Goal: Navigation & Orientation: Find specific page/section

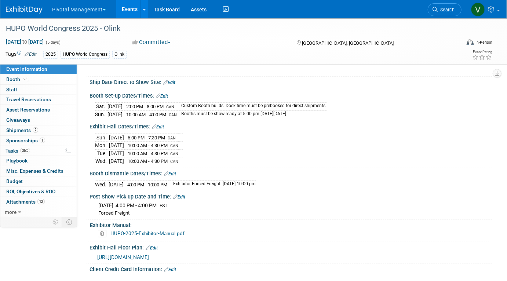
click at [133, 9] on link "Events" at bounding box center [129, 9] width 27 height 18
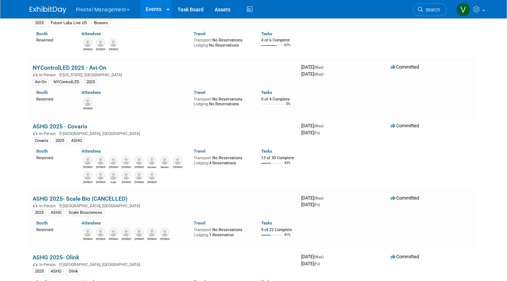
scroll to position [1059, 0]
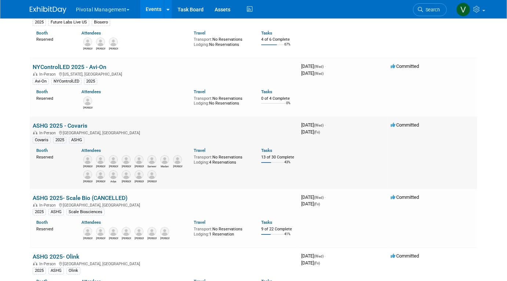
click at [126, 184] on div "[PERSON_NAME]" at bounding box center [126, 181] width 9 height 4
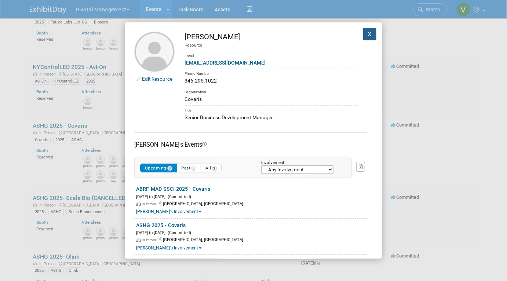
click at [370, 35] on button "X" at bounding box center [369, 34] width 13 height 12
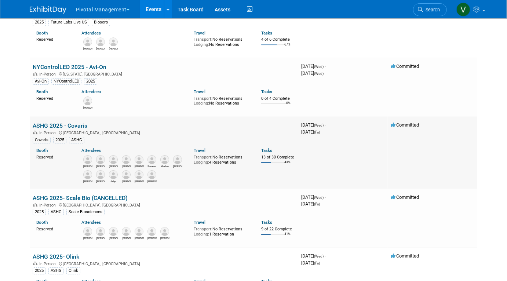
click at [73, 127] on link "ASHG 2025 - Covaris" at bounding box center [60, 125] width 55 height 7
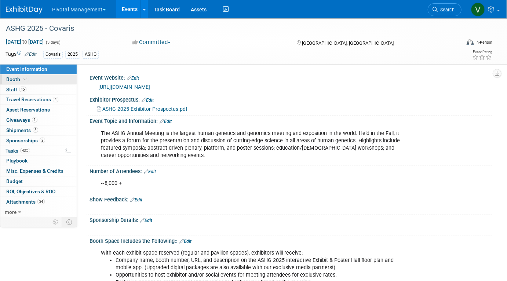
click at [45, 78] on link "Booth" at bounding box center [38, 80] width 76 height 10
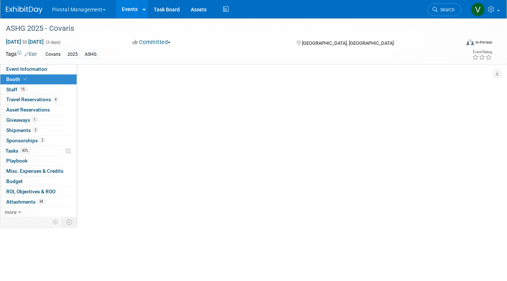
select select "No"
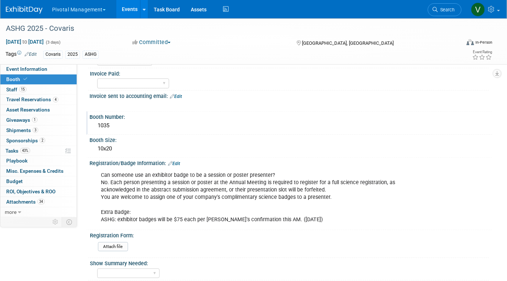
scroll to position [76, 0]
